Goal: Book appointment/travel/reservation

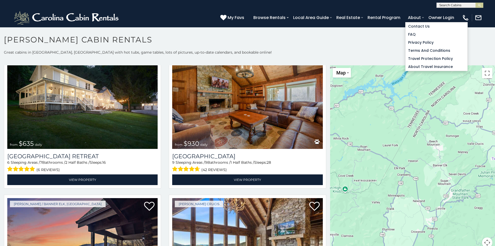
scroll to position [3, 0]
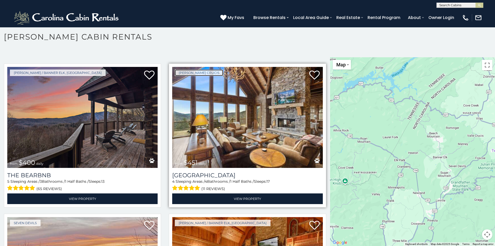
click at [180, 69] on link "[PERSON_NAME] Crucis" at bounding box center [199, 72] width 48 height 7
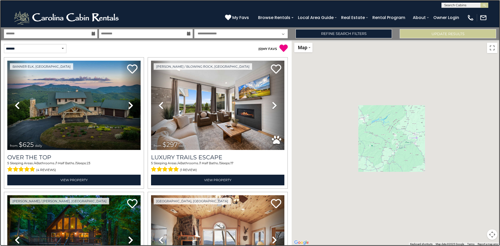
click at [77, 92] on link at bounding box center [250, 123] width 500 height 246
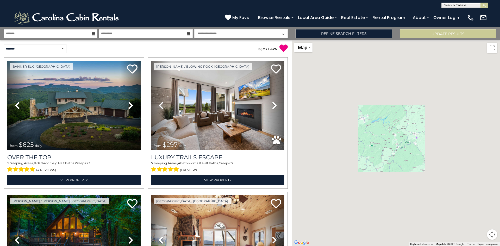
scroll to position [154, 0]
